Goal: Task Accomplishment & Management: Manage account settings

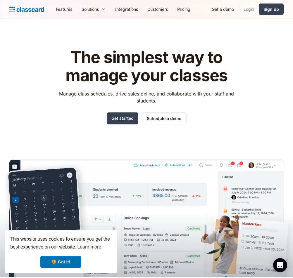
click at [247, 10] on link "Login" at bounding box center [249, 9] width 20 height 13
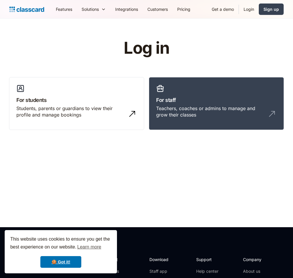
click at [266, 48] on div "Log in For students Students, parents or guardians to view their profile and ma…" at bounding box center [146, 86] width 274 height 95
click at [220, 109] on div "Teachers, coaches or admins to manage and grow their classes" at bounding box center [210, 111] width 109 height 13
